Goal: Transaction & Acquisition: Subscribe to service/newsletter

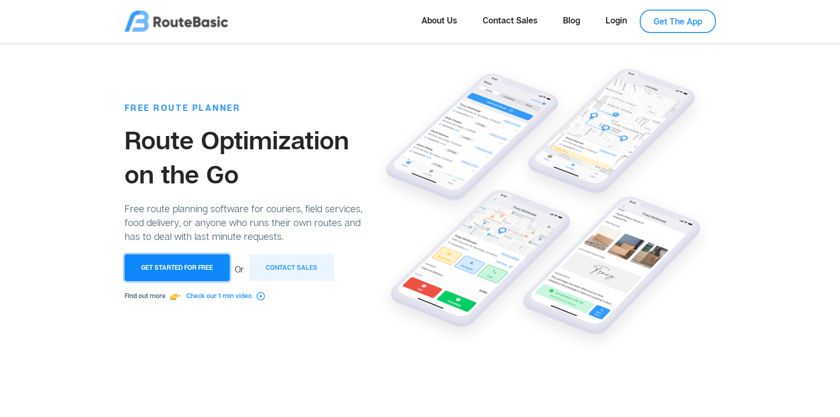
click at [191, 267] on button "Get Started for Free" at bounding box center [177, 267] width 105 height 27
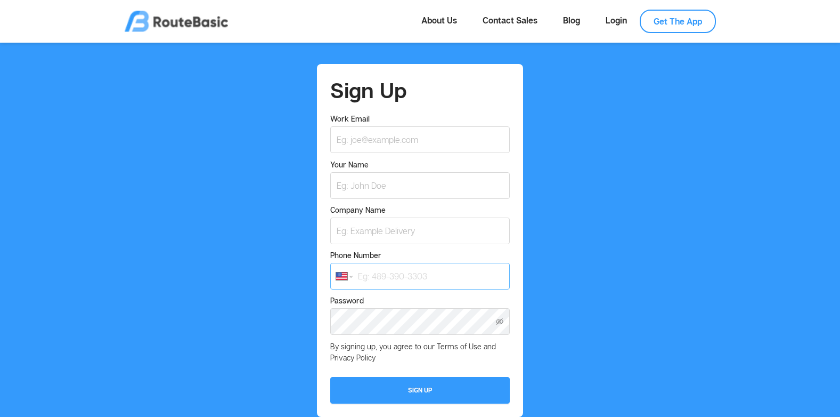
click at [387, 278] on input "Phone Number" at bounding box center [419, 276] width 179 height 27
type input "2"
type input "55"
click at [654, 183] on div "Sign Up Work Email Your Name Company Name Phone Number International [GEOGRAPHI…" at bounding box center [420, 246] width 823 height 364
